Goal: Communication & Community: Answer question/provide support

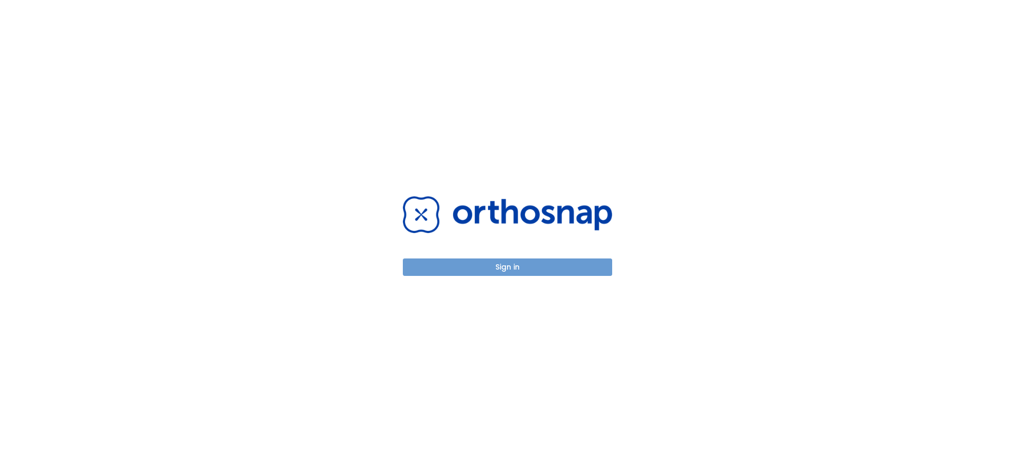
click at [493, 269] on button "Sign in" at bounding box center [507, 267] width 209 height 17
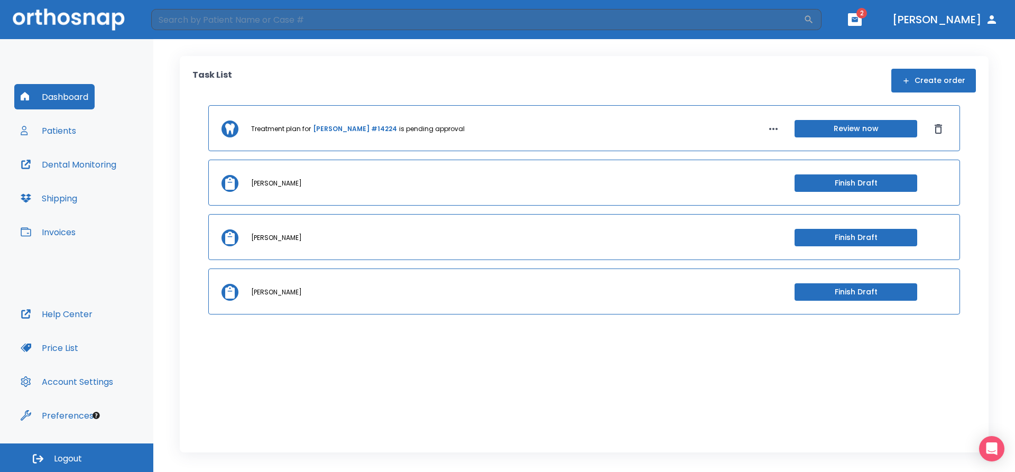
click at [57, 128] on button "Patients" at bounding box center [48, 130] width 68 height 25
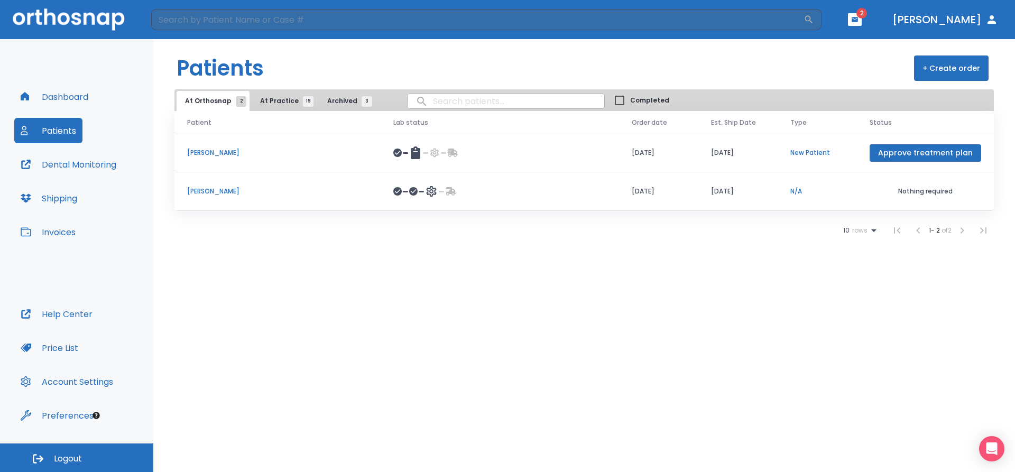
click at [203, 188] on p "[PERSON_NAME]" at bounding box center [277, 192] width 181 height 10
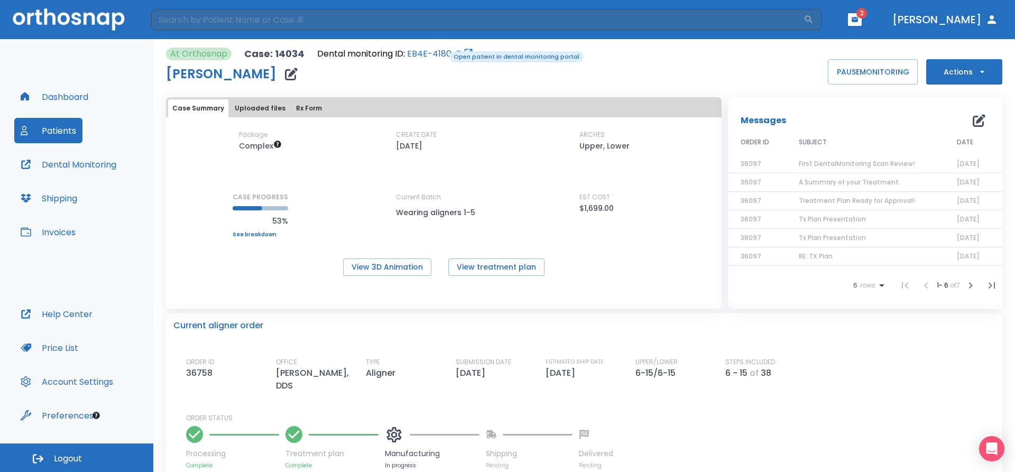
click at [442, 50] on link "EB4E-4180-Z" at bounding box center [434, 54] width 54 height 13
click at [66, 126] on button "Patients" at bounding box center [48, 130] width 68 height 25
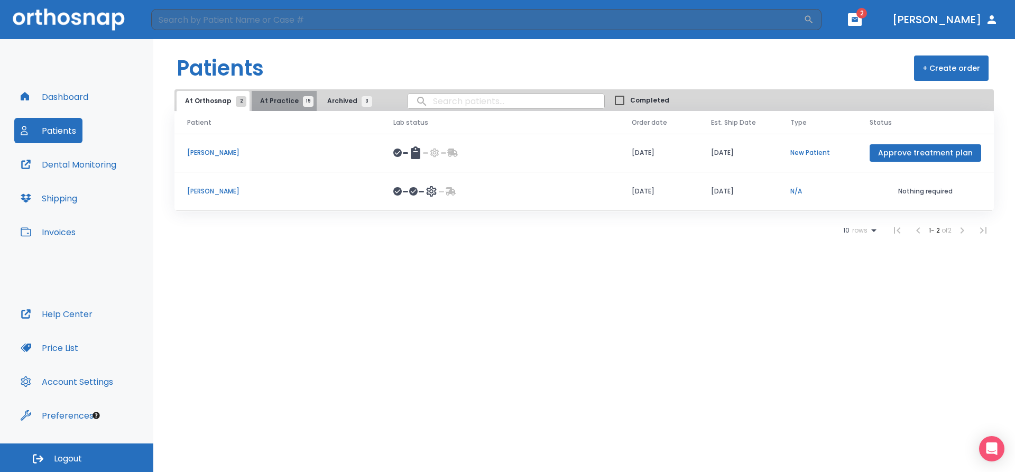
click at [286, 99] on span "At Practice 19" at bounding box center [284, 101] width 48 height 10
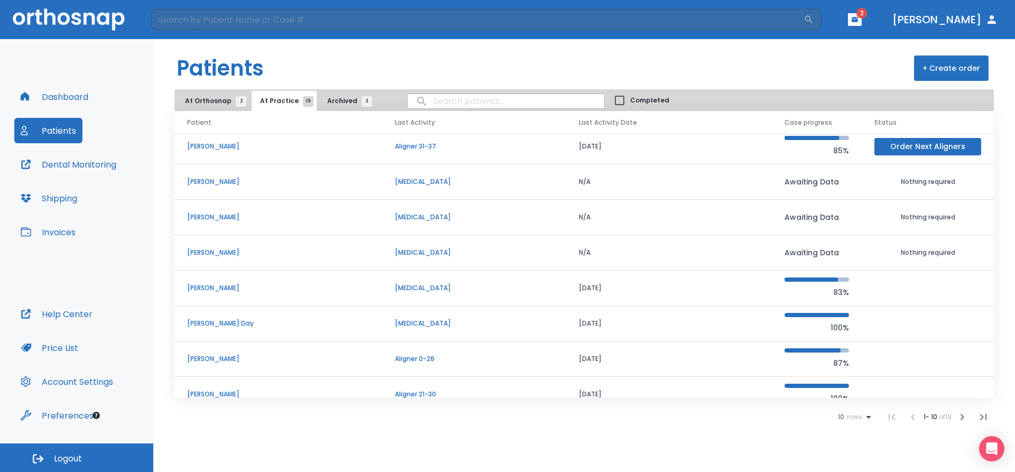
scroll to position [90, 0]
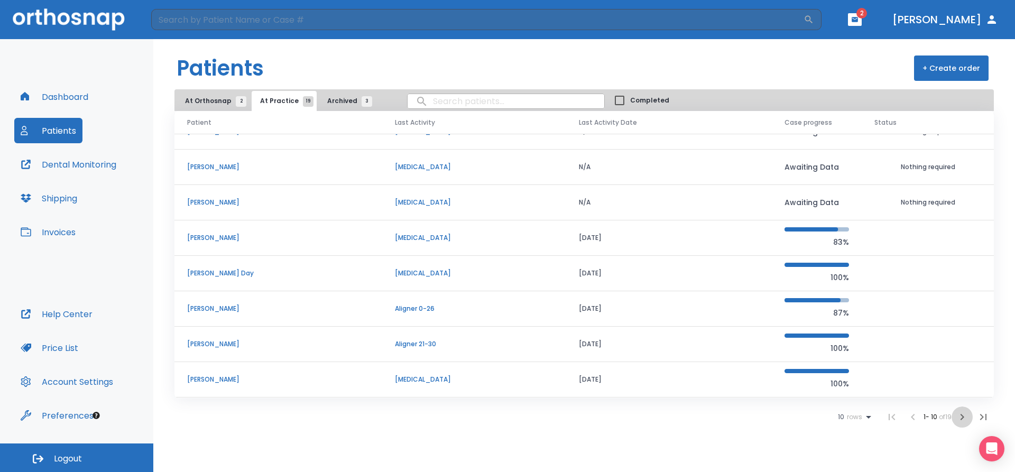
click at [963, 418] on icon "button" at bounding box center [963, 417] width 4 height 6
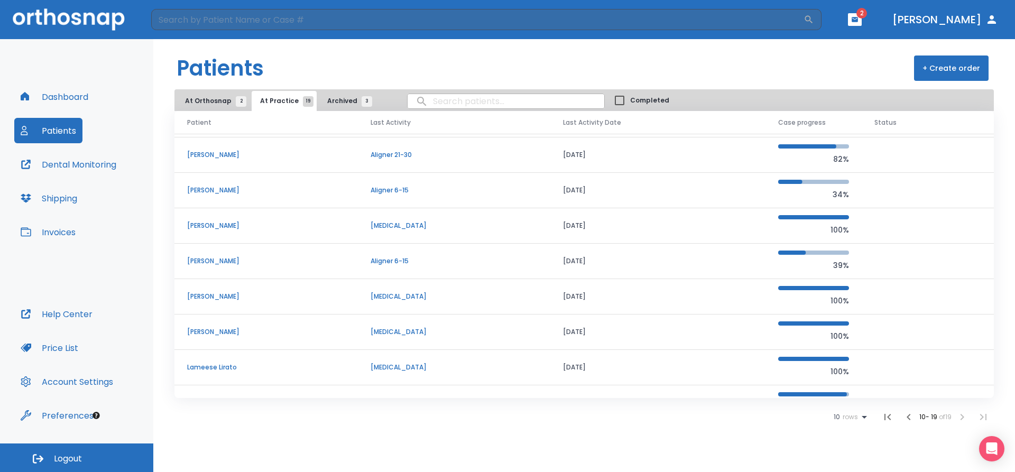
scroll to position [71, 0]
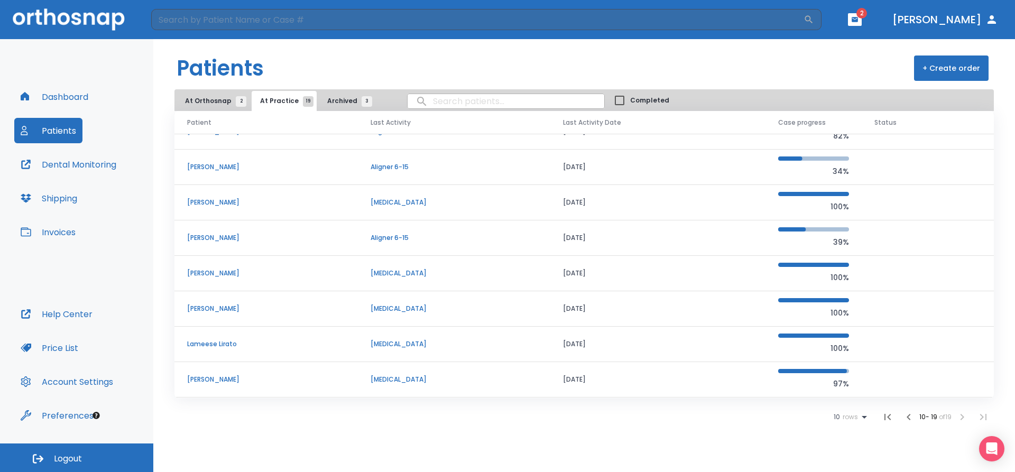
click at [908, 416] on icon "button" at bounding box center [908, 417] width 13 height 13
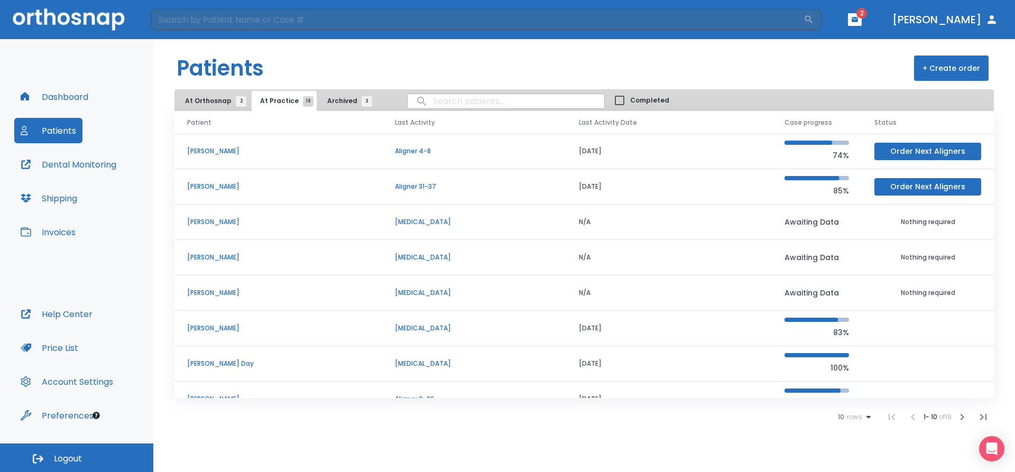
click at [334, 96] on button "Archived 3" at bounding box center [347, 101] width 57 height 20
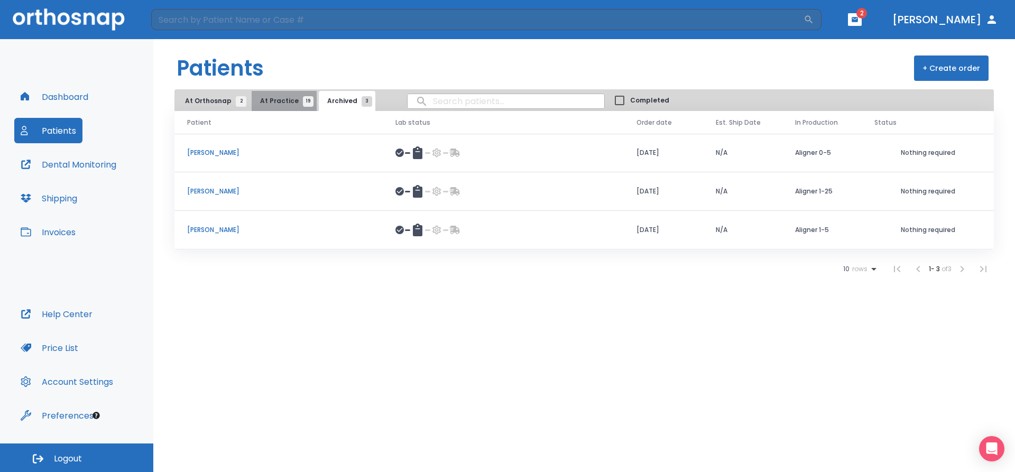
click at [281, 98] on span "At Practice 19" at bounding box center [284, 101] width 48 height 10
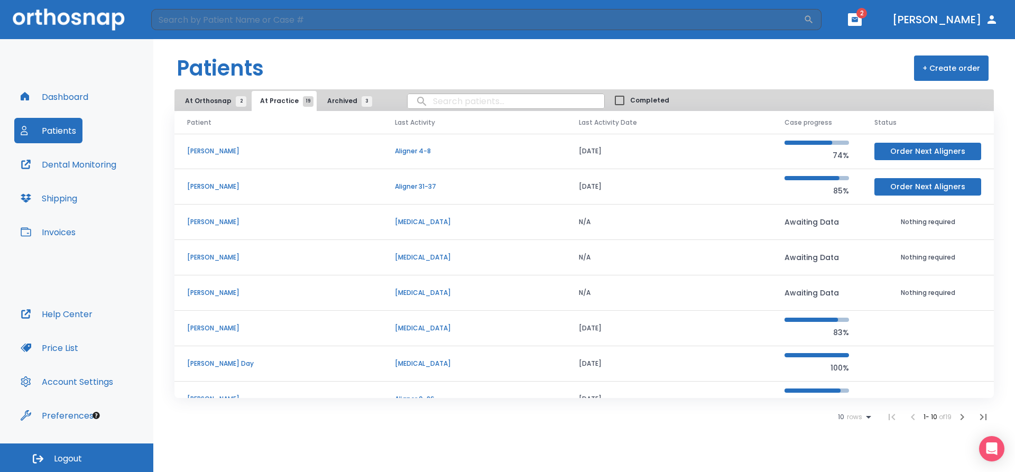
click at [218, 186] on p "[PERSON_NAME]" at bounding box center [278, 187] width 182 height 10
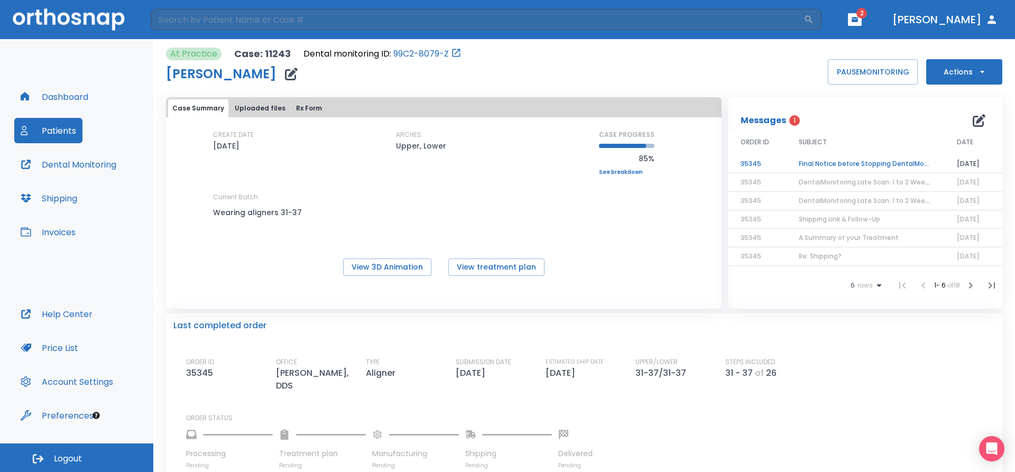
click at [843, 164] on td "Final Notice before Stopping DentalMonitoring" at bounding box center [865, 164] width 158 height 19
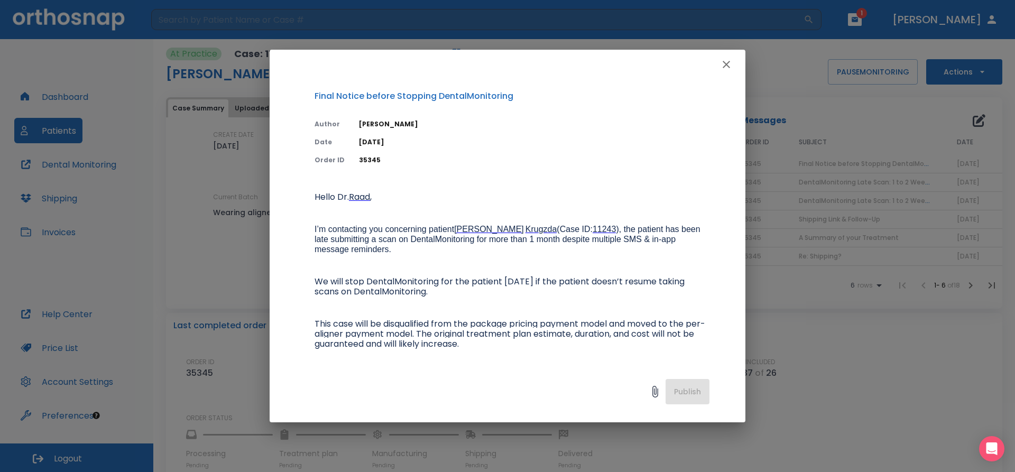
click at [727, 60] on icon "button" at bounding box center [726, 64] width 13 height 13
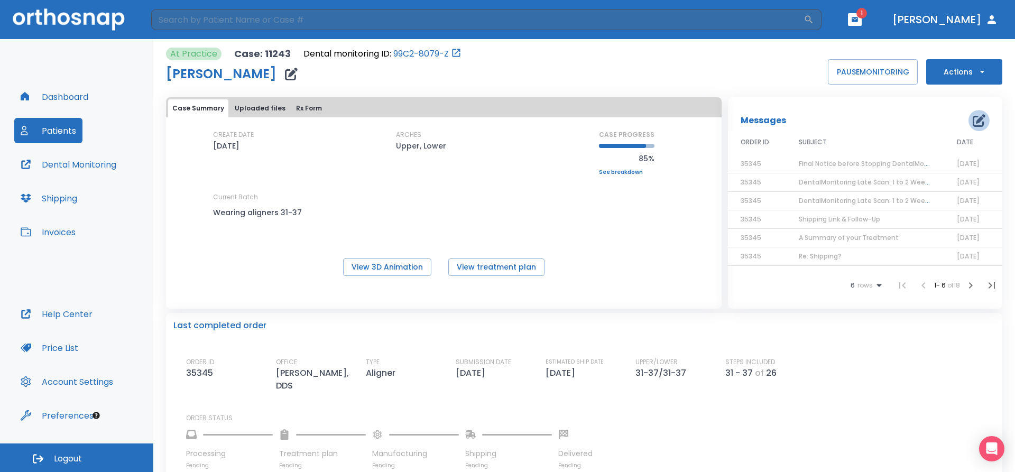
click at [975, 123] on icon "button" at bounding box center [979, 120] width 13 height 13
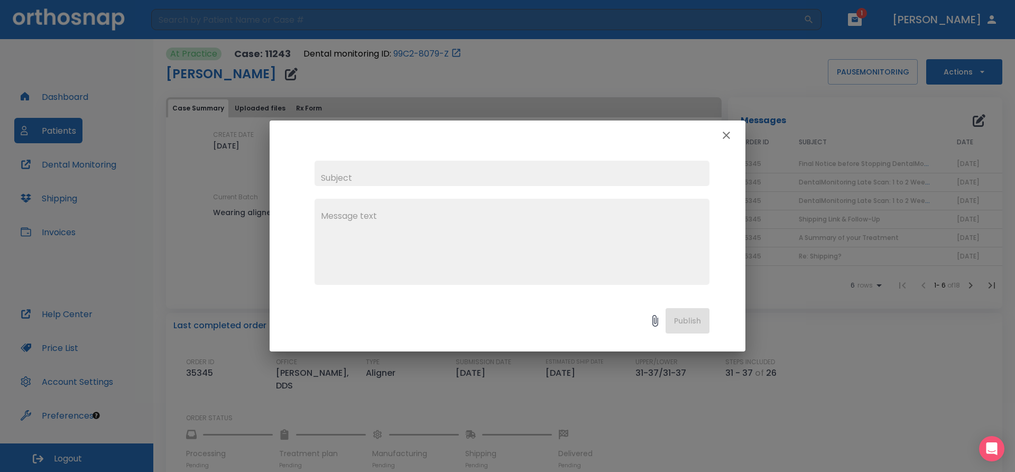
click at [376, 176] on input "text" at bounding box center [512, 173] width 395 height 25
click at [347, 173] on input "Final Notice Re: dental monitoring" at bounding box center [512, 173] width 395 height 25
type input "Final Notice Re: dental monitoring"
click at [340, 218] on textarea at bounding box center [512, 246] width 382 height 73
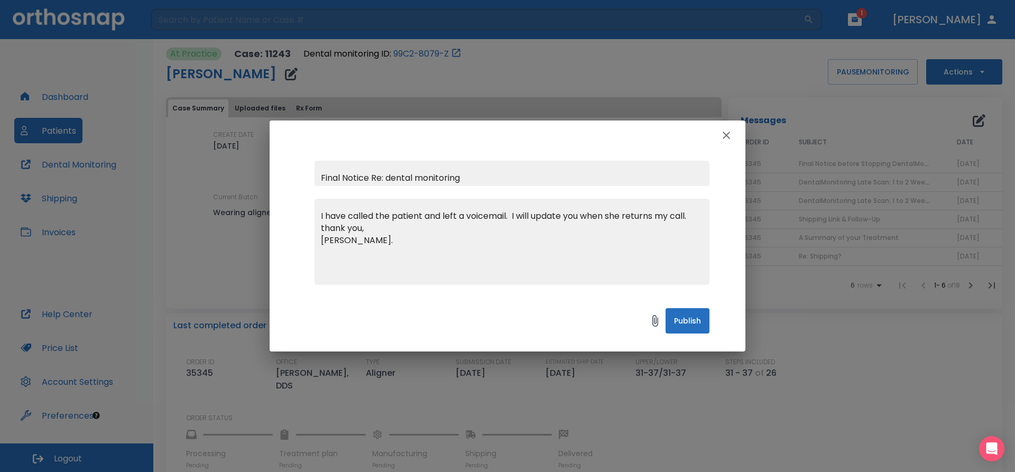
type textarea "I have called the patient and left a voicemail. I will update you when she retu…"
click at [684, 318] on button "Publish" at bounding box center [688, 320] width 44 height 25
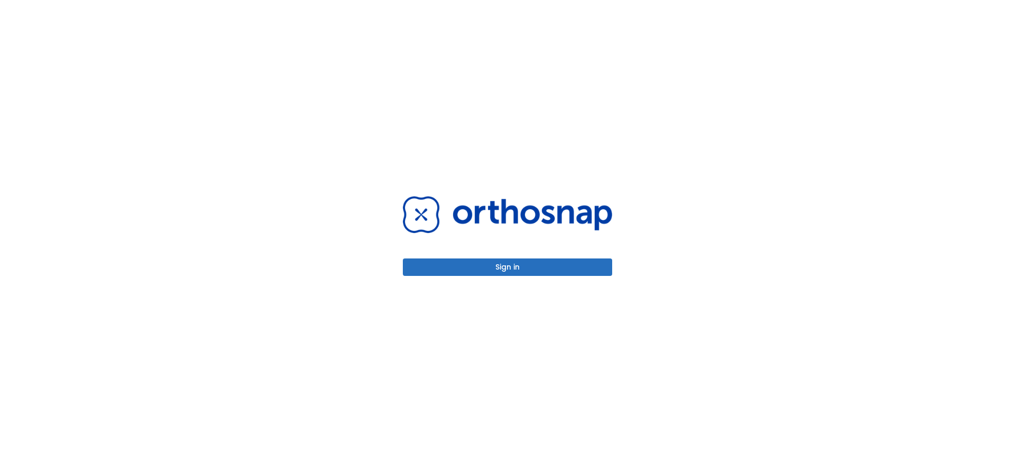
click at [493, 270] on button "Sign in" at bounding box center [507, 267] width 209 height 17
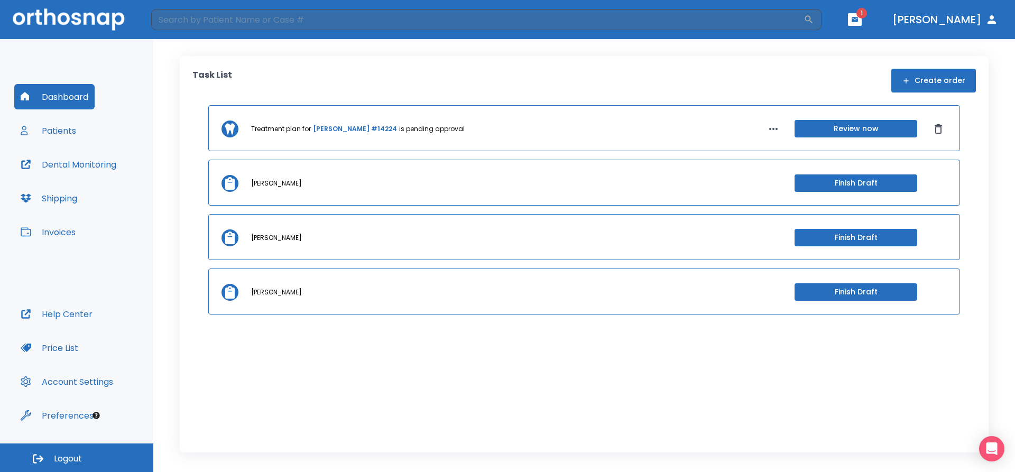
click at [67, 133] on button "Patients" at bounding box center [48, 130] width 68 height 25
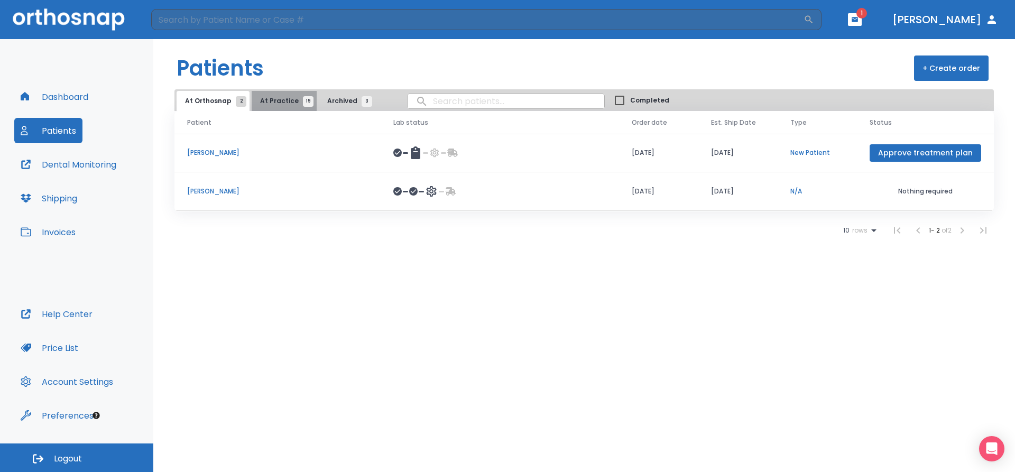
click at [292, 97] on span "At Practice 19" at bounding box center [284, 101] width 48 height 10
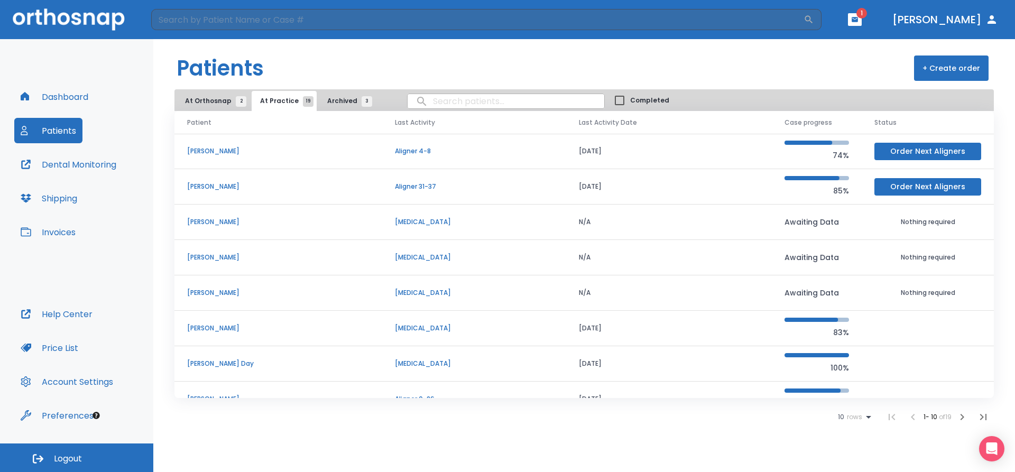
click at [211, 182] on p "[PERSON_NAME]" at bounding box center [278, 187] width 182 height 10
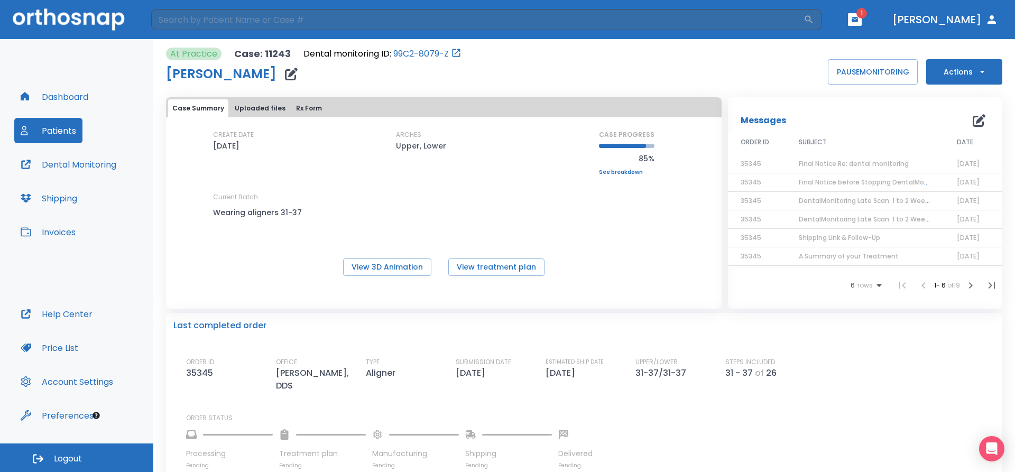
click at [879, 182] on span "Final Notice before Stopping DentalMonitoring" at bounding box center [874, 182] width 151 height 9
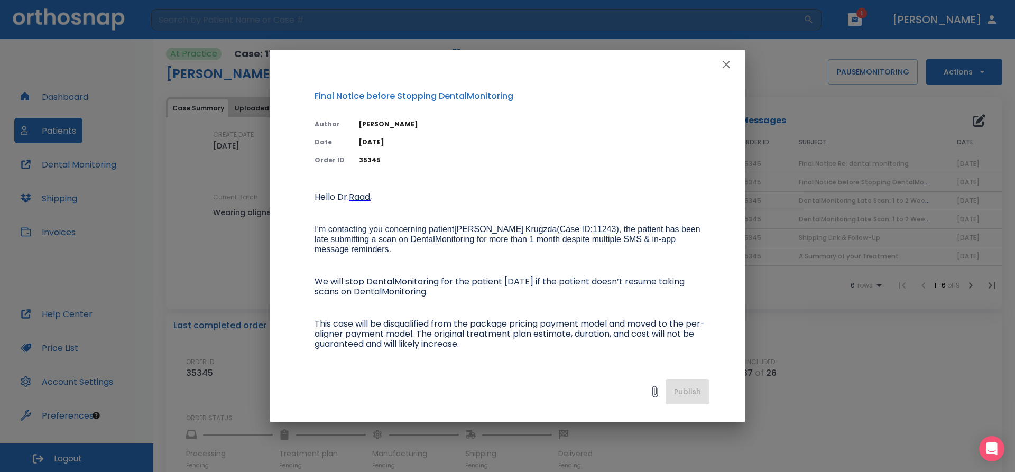
click at [315, 278] on div "Final Notice before Stopping DentalMonitoring Author Nada Kassem Date 10/09/25 …" at bounding box center [508, 222] width 476 height 287
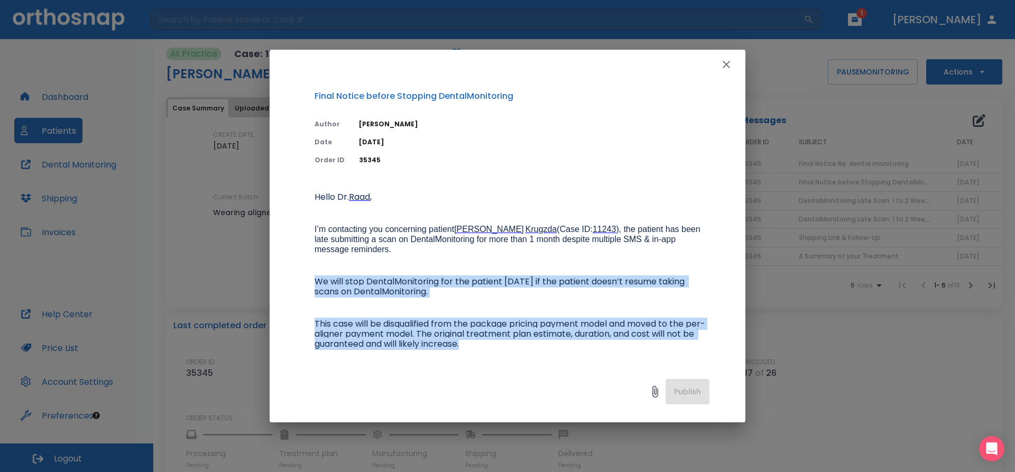
drag, startPoint x: 315, startPoint y: 278, endPoint x: 511, endPoint y: 346, distance: 207.0
click at [511, 346] on span "Hello Dr. Raad , I’m contacting you concerning patient Dayna Krugzda (Case ID: …" at bounding box center [512, 303] width 395 height 222
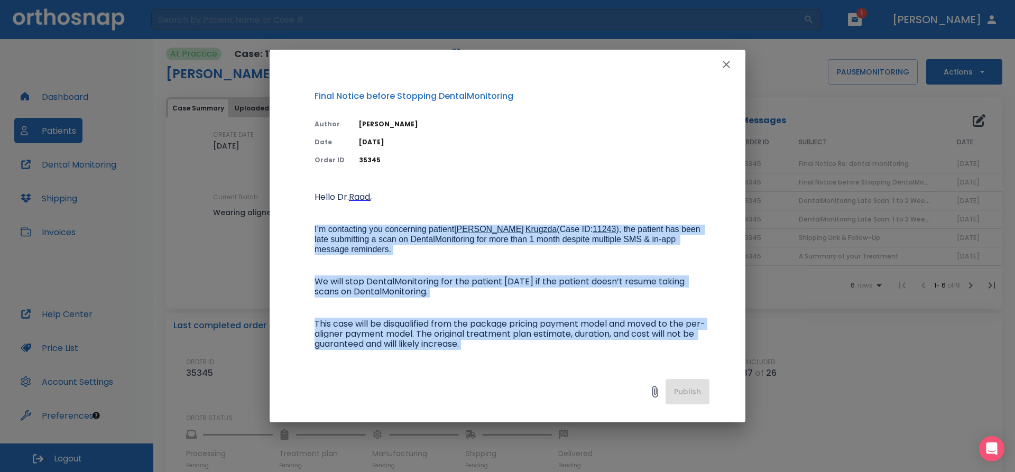
drag, startPoint x: 315, startPoint y: 229, endPoint x: 493, endPoint y: 356, distance: 218.0
click at [493, 356] on p "Hello Dr. Raad , I’m contacting you concerning patient Dayna Krugzda (Case ID: …" at bounding box center [512, 303] width 395 height 222
copy span "I’m contacting you concerning patient Dayna Krugzda (Case ID: 11243 ), the pati…"
click at [725, 59] on icon "button" at bounding box center [726, 64] width 13 height 13
